Goal: Task Accomplishment & Management: Manage account settings

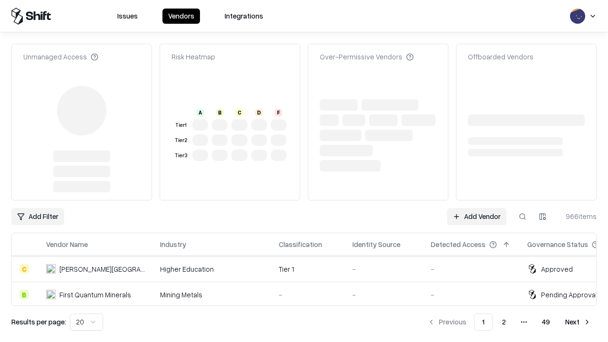
click at [476, 208] on link "Add Vendor" at bounding box center [476, 216] width 59 height 17
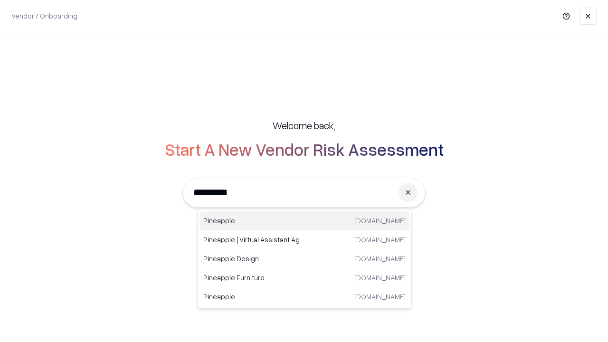
click at [304, 221] on div "Pineapple [DOMAIN_NAME]" at bounding box center [304, 220] width 210 height 19
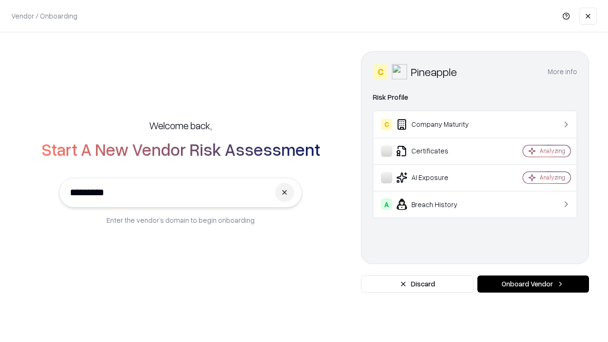
type input "*********"
click at [533, 284] on button "Onboard Vendor" at bounding box center [533, 283] width 112 height 17
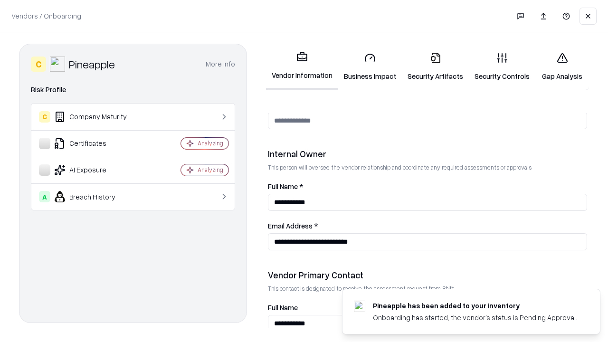
scroll to position [492, 0]
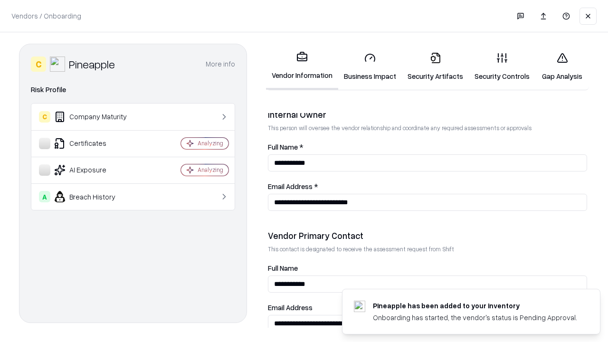
click at [370, 66] on link "Business Impact" at bounding box center [370, 67] width 64 height 44
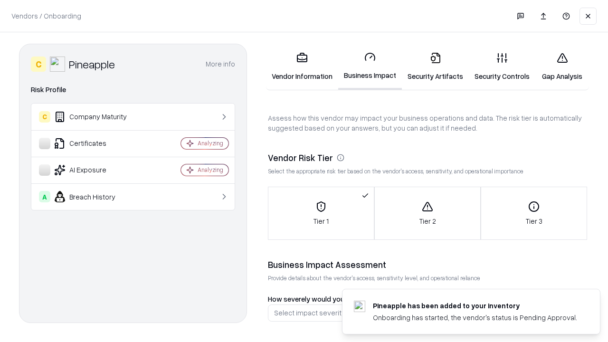
click at [435, 66] on link "Security Artifacts" at bounding box center [435, 67] width 67 height 44
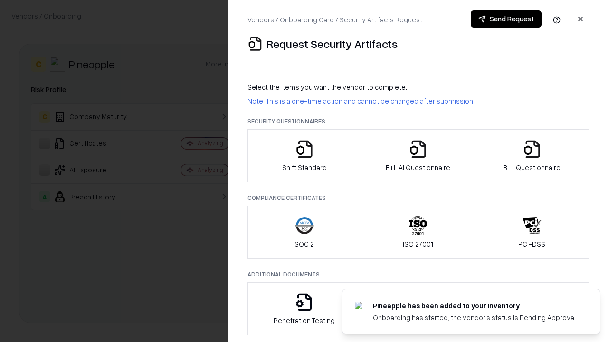
click at [304, 156] on icon "button" at bounding box center [304, 149] width 19 height 19
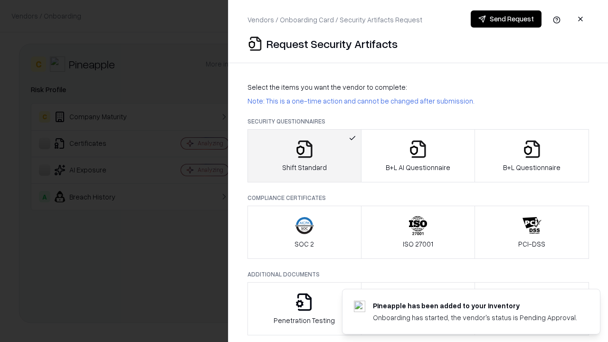
click at [506, 19] on button "Send Request" at bounding box center [506, 18] width 71 height 17
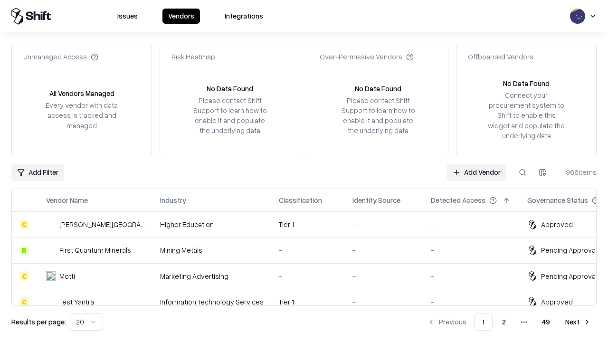
click at [522, 172] on button at bounding box center [522, 172] width 17 height 17
type input "*********"
click at [310, 322] on div "Tier 1" at bounding box center [308, 327] width 58 height 10
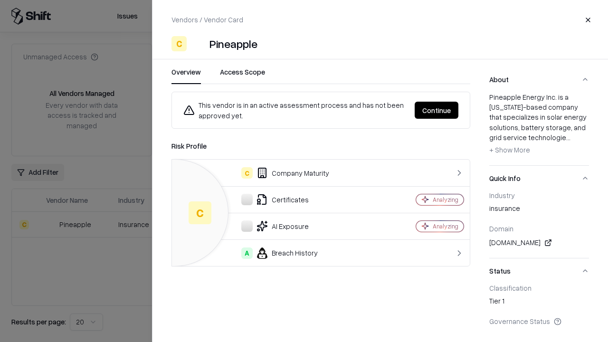
click at [436, 110] on button "Continue" at bounding box center [437, 110] width 44 height 17
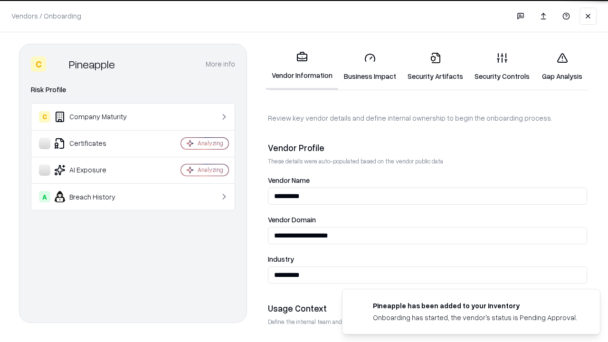
click at [435, 66] on link "Security Artifacts" at bounding box center [435, 67] width 67 height 44
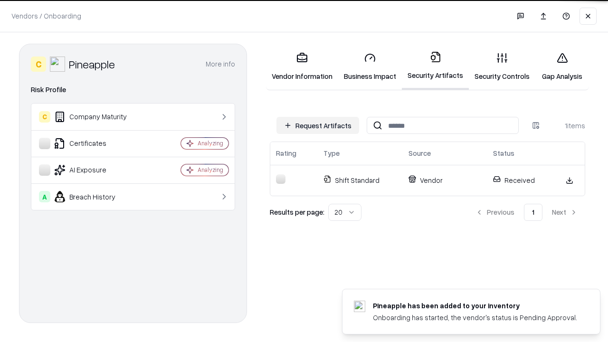
click at [562, 66] on link "Gap Analysis" at bounding box center [562, 67] width 54 height 44
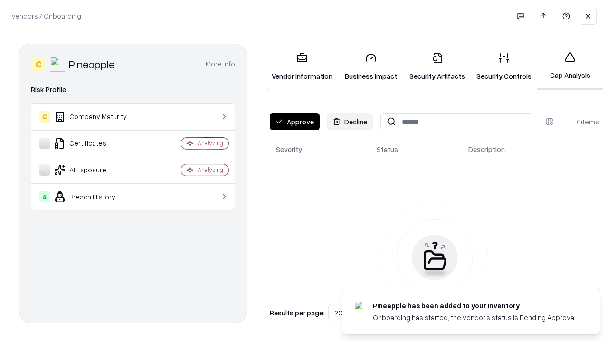
click at [294, 122] on button "Approve" at bounding box center [295, 121] width 50 height 17
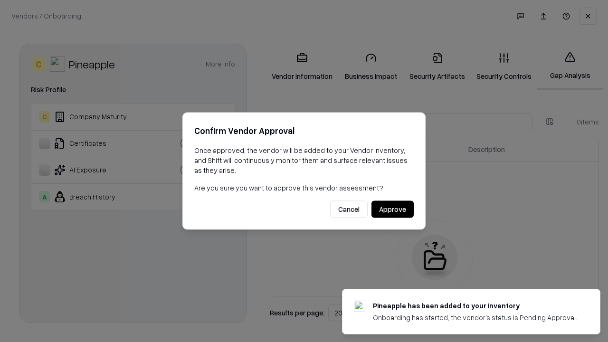
click at [392, 209] on button "Approve" at bounding box center [392, 209] width 42 height 17
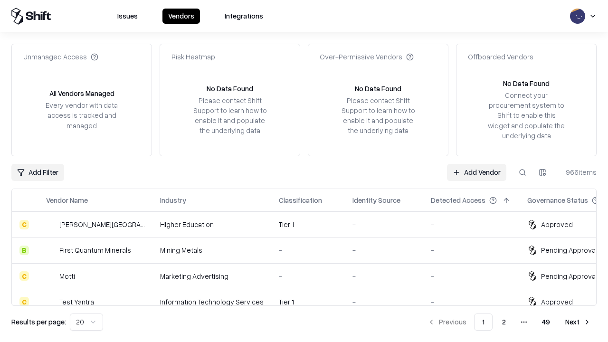
type input "*********"
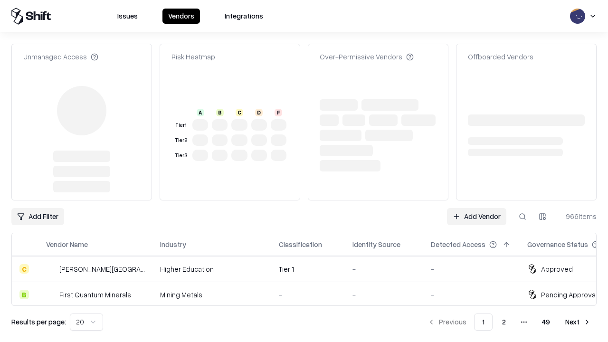
click at [476, 208] on link "Add Vendor" at bounding box center [476, 216] width 59 height 17
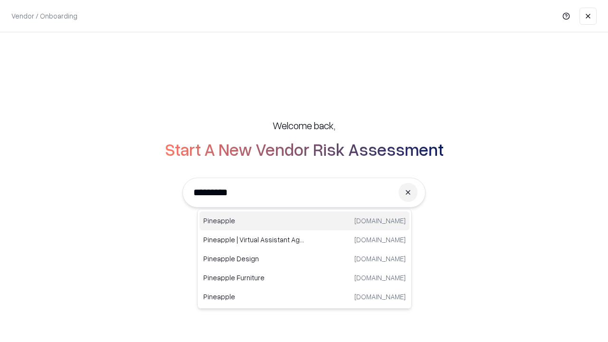
click at [304, 221] on div "Pineapple pineappleenergy.com" at bounding box center [304, 220] width 210 height 19
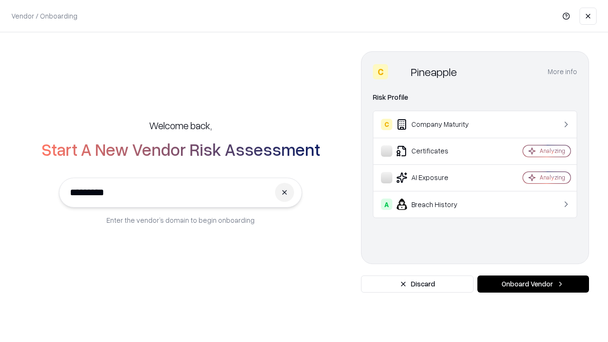
type input "*********"
click at [533, 284] on button "Onboard Vendor" at bounding box center [533, 283] width 112 height 17
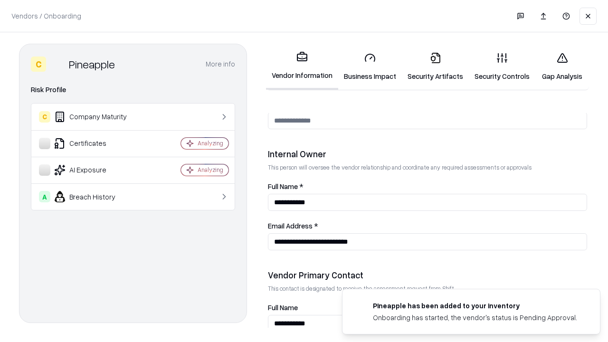
scroll to position [492, 0]
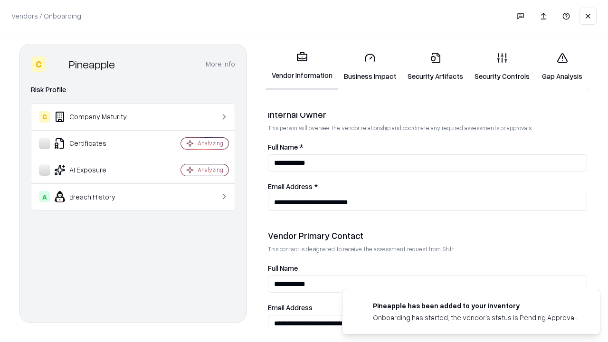
click at [562, 66] on link "Gap Analysis" at bounding box center [562, 67] width 54 height 44
